Goal: Information Seeking & Learning: Learn about a topic

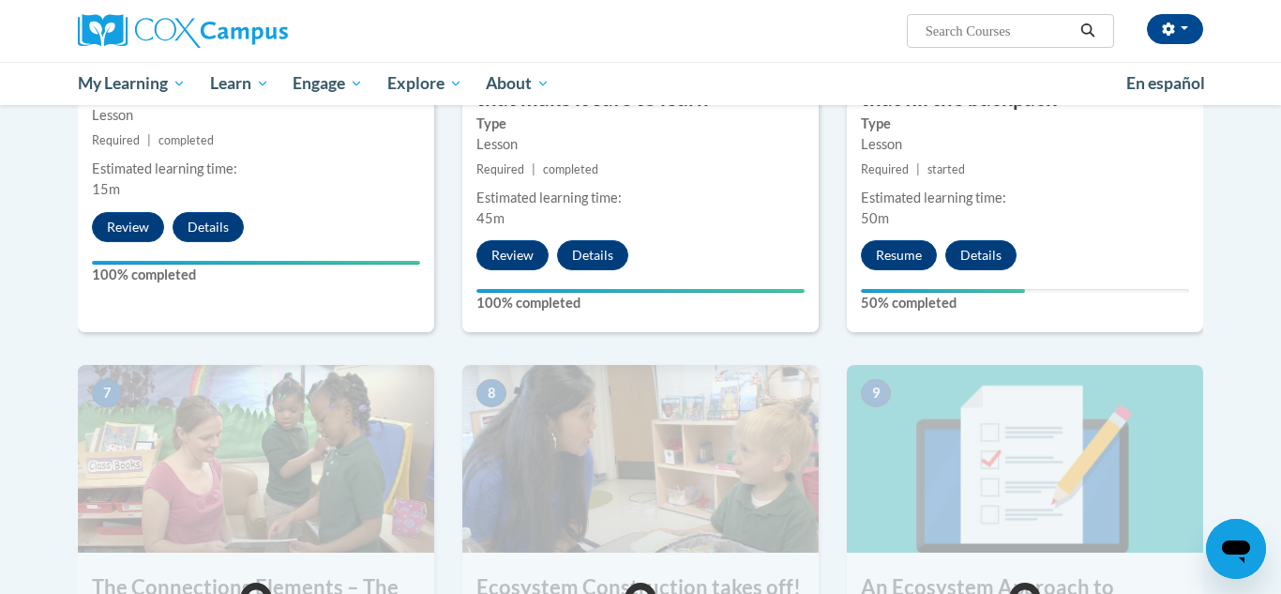
scroll to position [1216, 0]
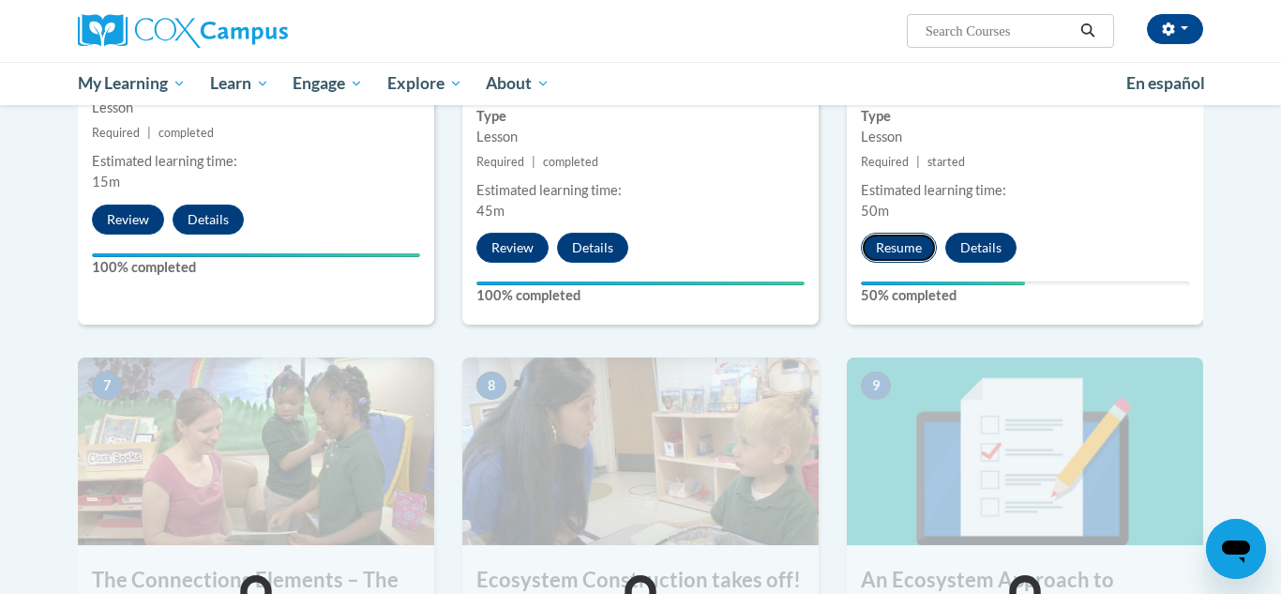
click at [885, 234] on button "Resume" at bounding box center [899, 248] width 76 height 30
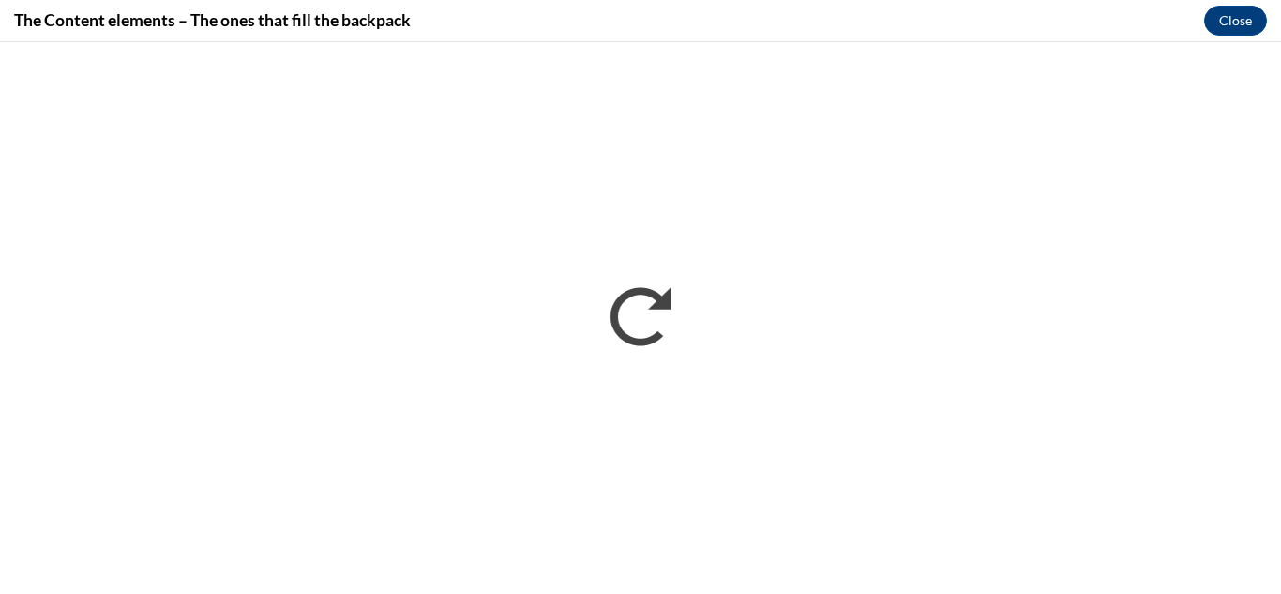
scroll to position [0, 0]
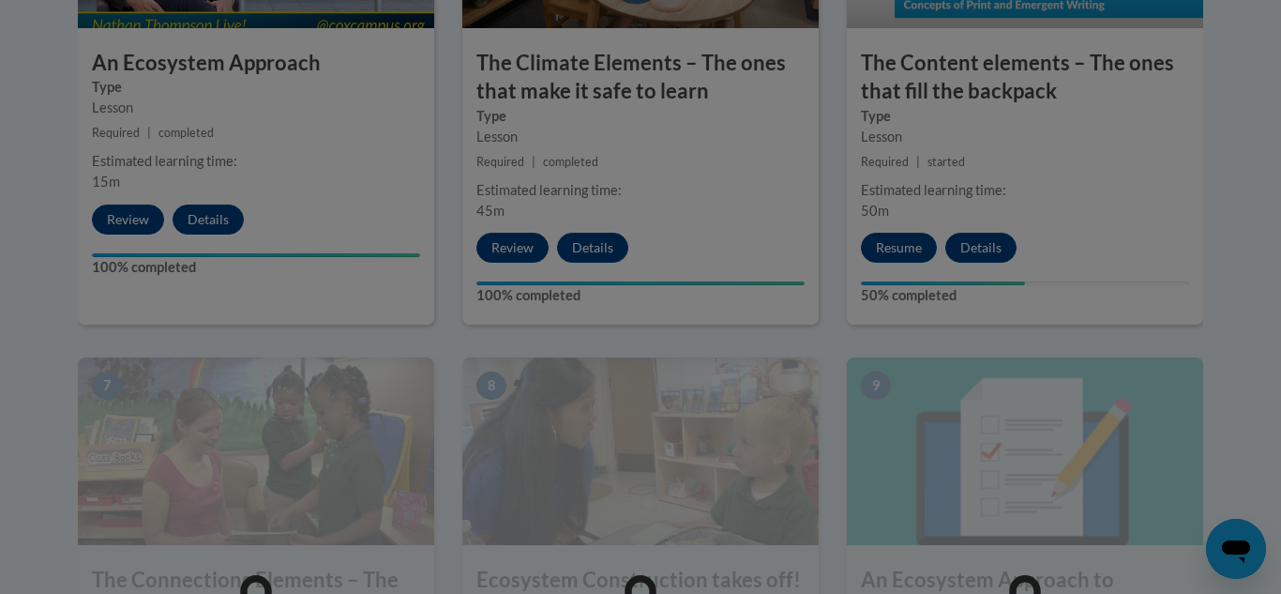
click at [1208, 52] on div at bounding box center [640, 297] width 1281 height 594
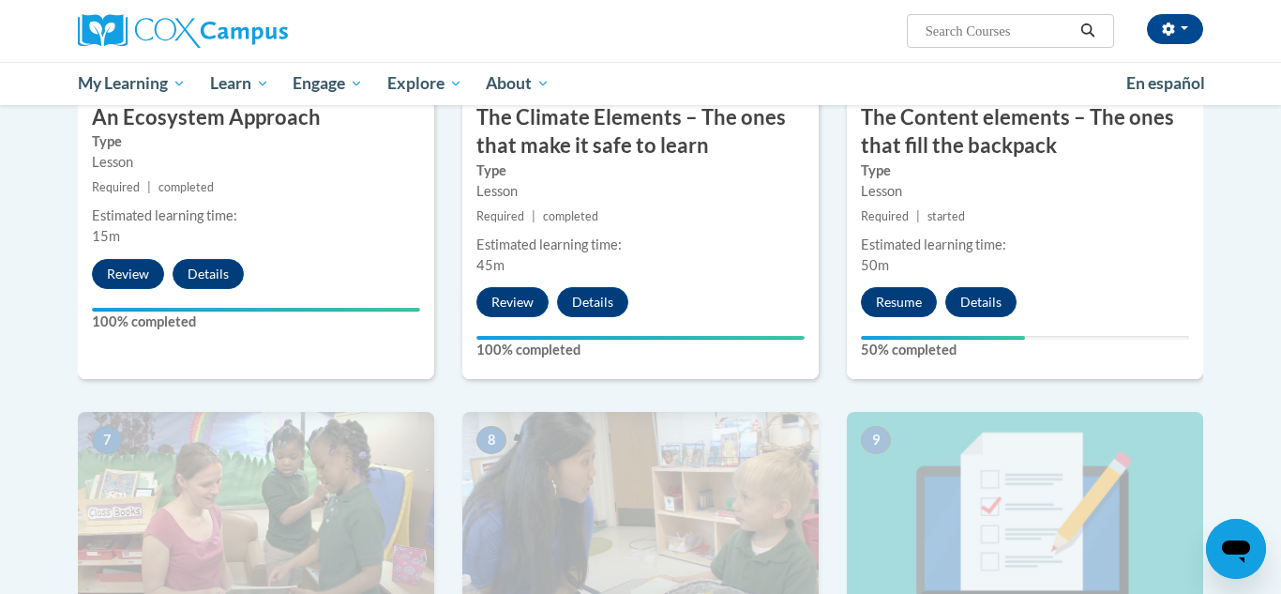
scroll to position [1166, 0]
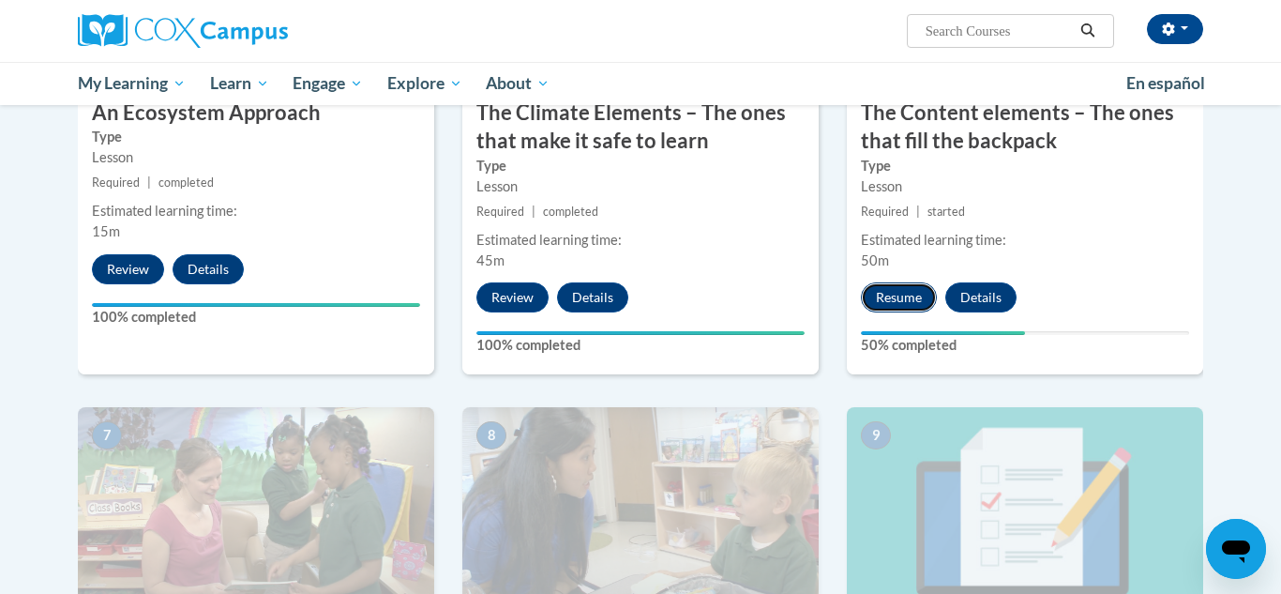
click at [890, 294] on button "Resume" at bounding box center [899, 297] width 76 height 30
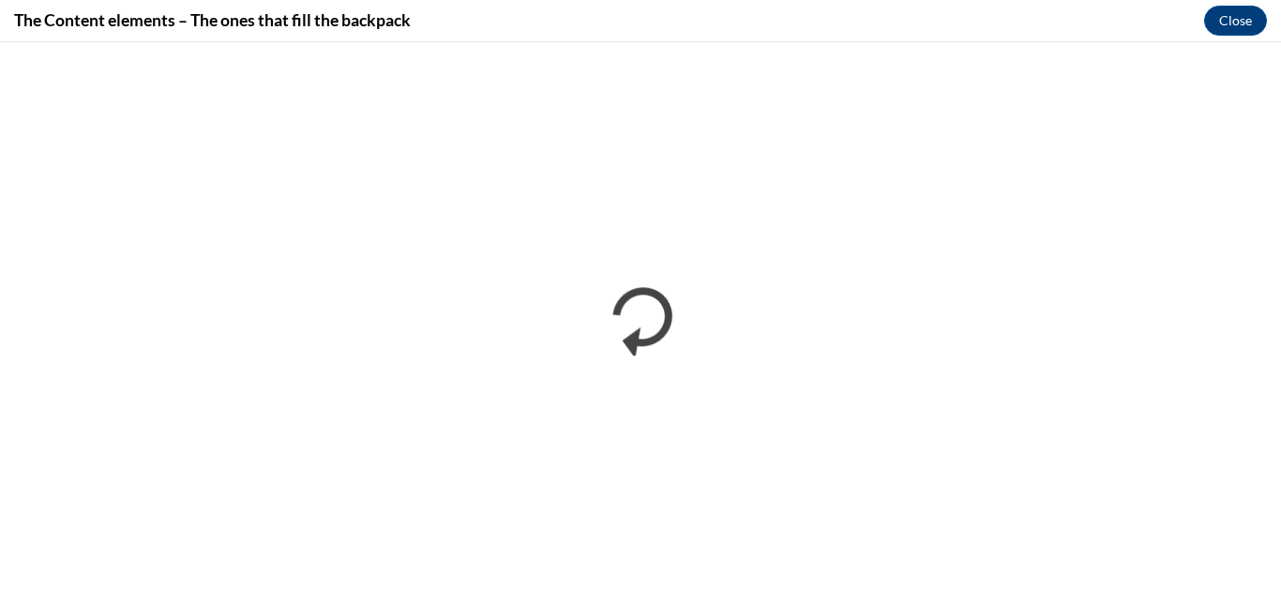
scroll to position [0, 0]
